Goal: Navigation & Orientation: Understand site structure

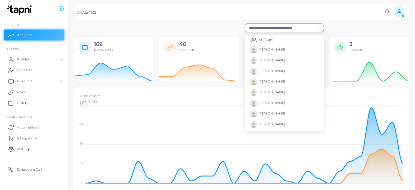
click at [314, 29] on input "Search for option" at bounding box center [281, 28] width 69 height 6
click at [299, 39] on li "All (Team)" at bounding box center [284, 39] width 79 height 9
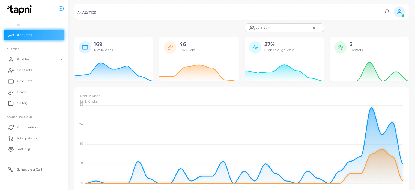
scroll to position [1, 0]
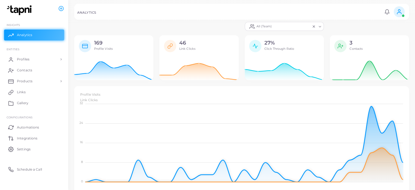
click at [395, 13] on span at bounding box center [399, 11] width 11 height 11
click at [389, 12] on icon at bounding box center [387, 12] width 6 height 6
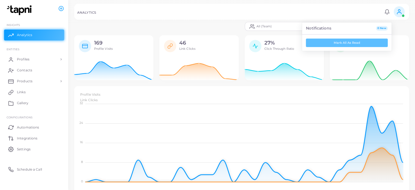
click at [362, 12] on div "ANALYTICS" at bounding box center [229, 13] width 305 height 5
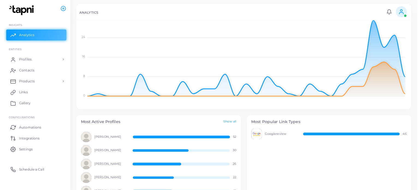
scroll to position [0, 0]
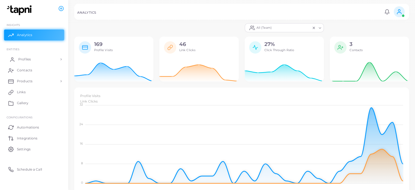
click at [38, 60] on link "Profiles" at bounding box center [34, 59] width 60 height 11
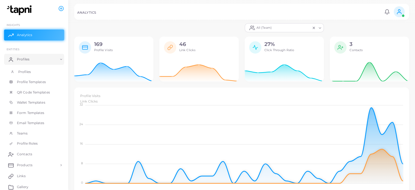
click at [31, 67] on link "Profiles" at bounding box center [34, 72] width 60 height 10
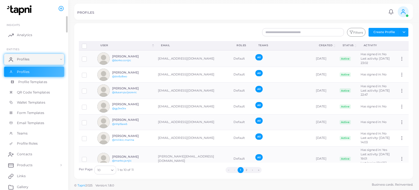
click at [39, 81] on span "Profile Templates" at bounding box center [32, 81] width 29 height 5
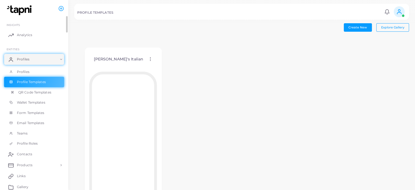
click at [44, 92] on span "QR Code Templates" at bounding box center [34, 92] width 33 height 5
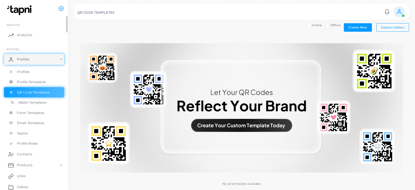
click at [40, 103] on span "Wallet Templates" at bounding box center [32, 102] width 28 height 5
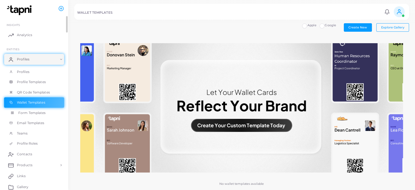
click at [40, 114] on span "Form Templates" at bounding box center [32, 112] width 28 height 5
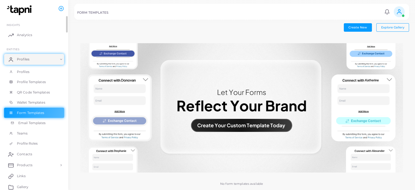
click at [39, 126] on link "Email Templates" at bounding box center [34, 123] width 60 height 10
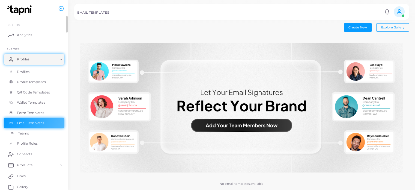
click at [37, 134] on link "Teams" at bounding box center [34, 133] width 60 height 10
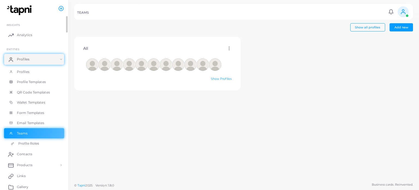
click at [37, 145] on span "Profile Roles" at bounding box center [28, 143] width 21 height 5
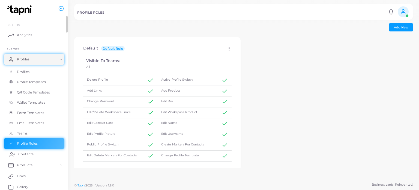
click at [39, 156] on link "Contacts" at bounding box center [34, 153] width 60 height 11
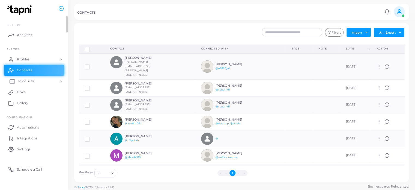
click at [49, 82] on link "Products" at bounding box center [34, 81] width 60 height 11
click at [38, 97] on link "Products" at bounding box center [34, 93] width 60 height 10
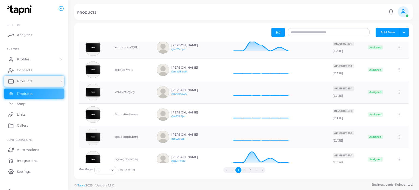
scroll to position [113, 0]
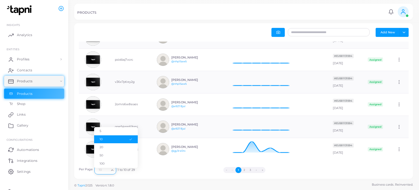
click at [111, 169] on icon "Search for option" at bounding box center [112, 170] width 4 height 4
click at [106, 155] on li "50" at bounding box center [116, 155] width 44 height 8
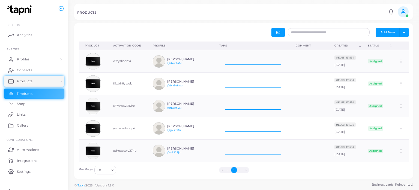
scroll to position [18, 72]
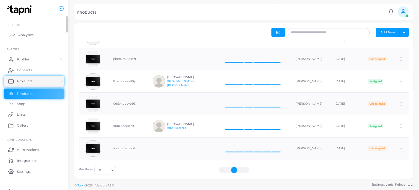
click at [37, 38] on link "Analytics" at bounding box center [34, 34] width 60 height 11
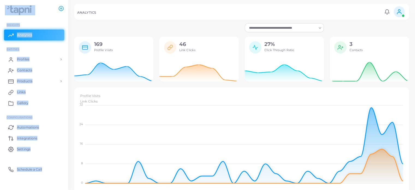
drag, startPoint x: 97, startPoint y: 12, endPoint x: 72, endPoint y: 17, distance: 25.8
click at [72, 17] on div "ANALYTICS Notifications 0 New Mark All As Read [PERSON_NAME] ([PERSON_NAME][EMA…" at bounding box center [207, 95] width 415 height 190
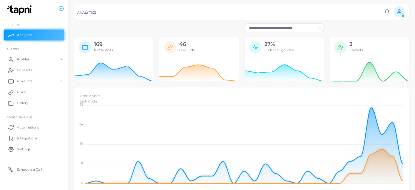
click at [81, 13] on h5 "ANALYTICS" at bounding box center [86, 13] width 19 height 4
drag, startPoint x: 96, startPoint y: 12, endPoint x: 77, endPoint y: 14, distance: 19.2
click at [77, 14] on div "ANALYTICS Notifications 0 New Mark All As Read [PERSON_NAME] ([PERSON_NAME][EMA…" at bounding box center [241, 12] width 335 height 16
copy h5 "ANALYTICS"
